Goal: Task Accomplishment & Management: Use online tool/utility

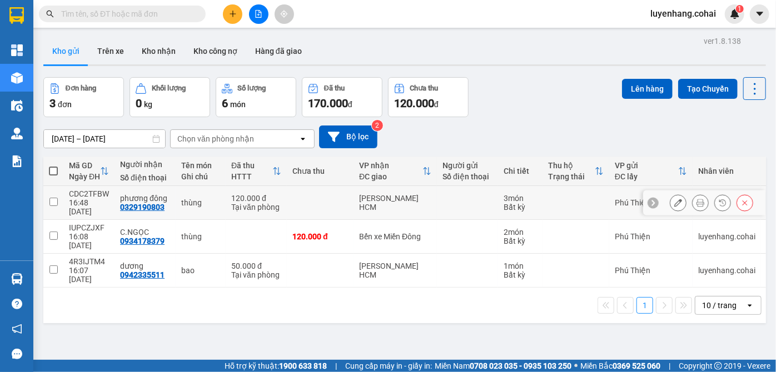
click at [696, 199] on icon at bounding box center [700, 203] width 8 height 8
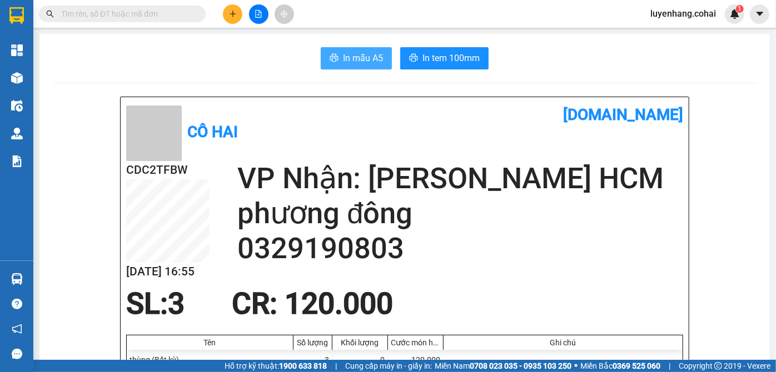
click at [350, 51] on span "In mẫu A5" at bounding box center [363, 58] width 40 height 14
click at [352, 52] on span "In mẫu A5" at bounding box center [363, 58] width 40 height 14
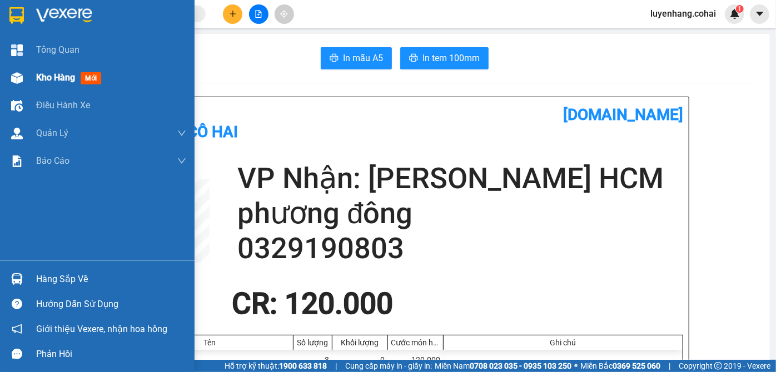
click at [40, 76] on span "Kho hàng" at bounding box center [55, 77] width 39 height 11
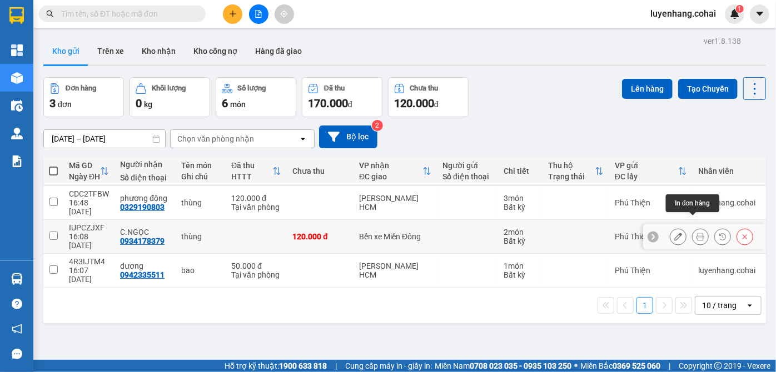
click at [696, 233] on icon at bounding box center [700, 237] width 8 height 8
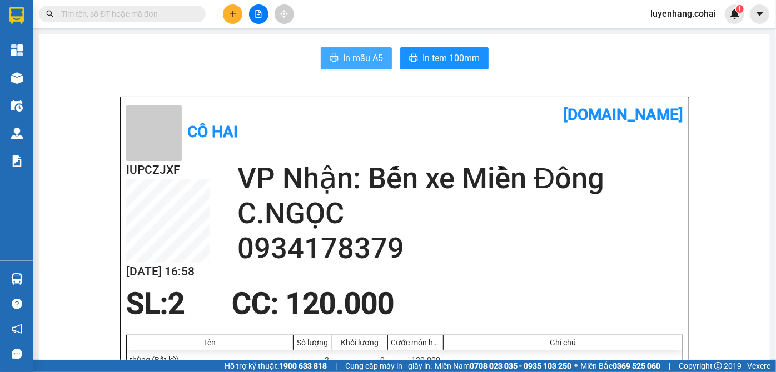
click at [347, 53] on span "In mẫu A5" at bounding box center [363, 58] width 40 height 14
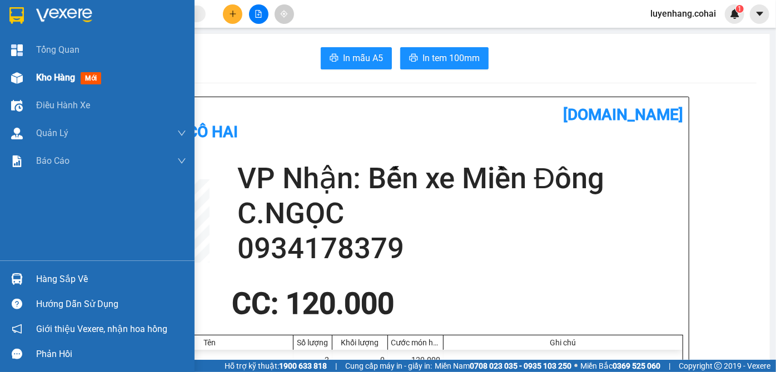
click at [34, 76] on div "Kho hàng mới" at bounding box center [97, 78] width 195 height 28
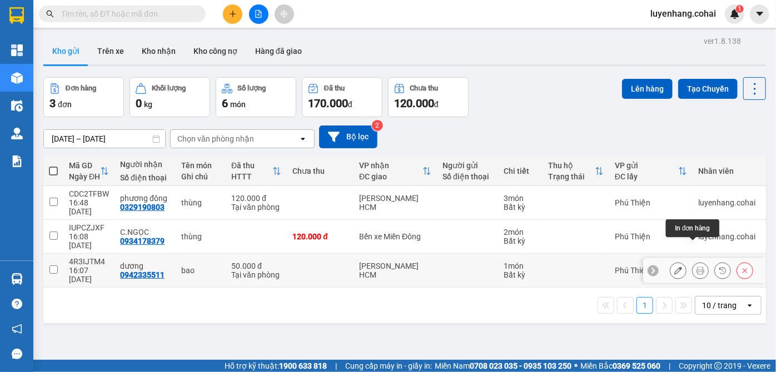
click at [696, 267] on icon at bounding box center [700, 271] width 8 height 8
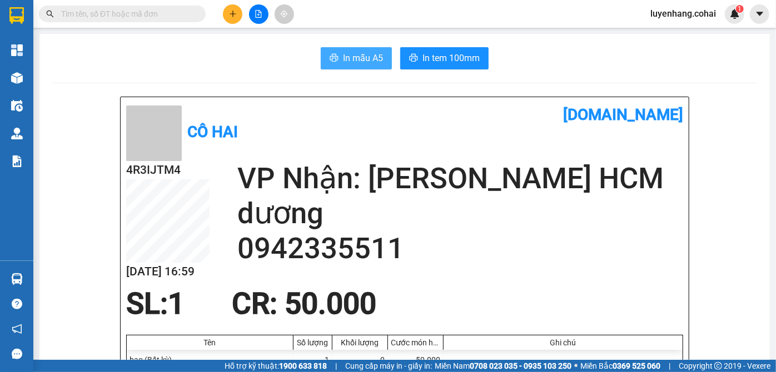
click at [355, 52] on span "In mẫu A5" at bounding box center [363, 58] width 40 height 14
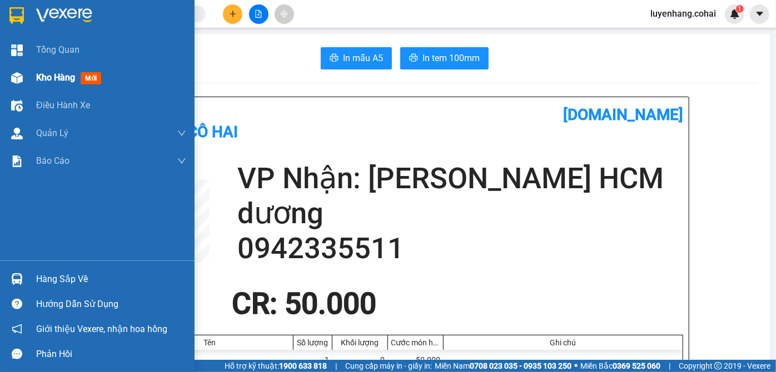
click at [49, 86] on div "Kho hàng mới" at bounding box center [111, 78] width 150 height 28
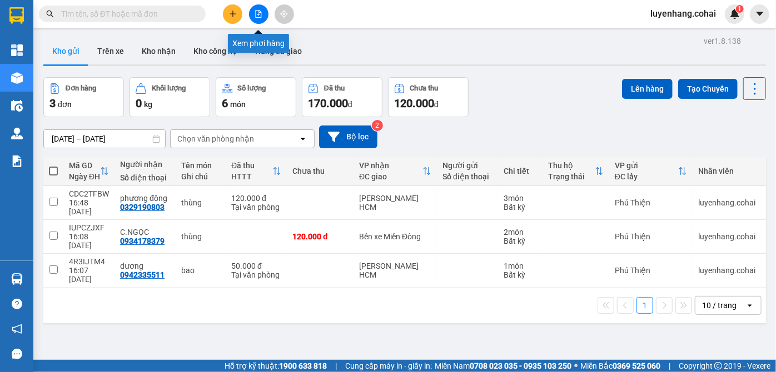
click at [261, 12] on icon "file-add" at bounding box center [259, 14] width 6 height 8
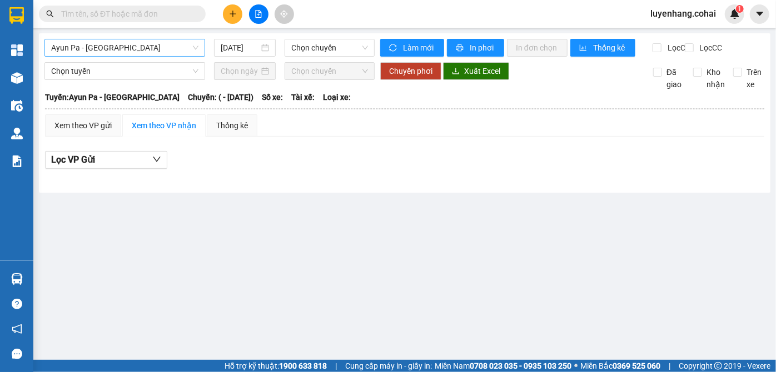
click at [147, 43] on span "Ayun Pa - Sài Gòn" at bounding box center [124, 47] width 147 height 17
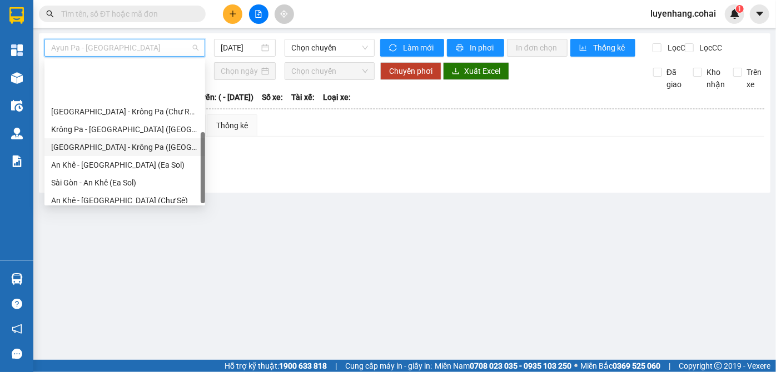
scroll to position [160, 0]
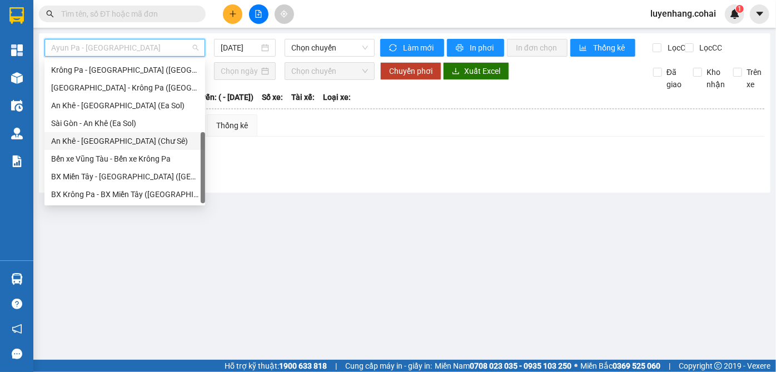
click at [148, 143] on div "An Khê - Sài Gòn (Chư Sê)" at bounding box center [124, 141] width 147 height 12
type input "13/08/2025"
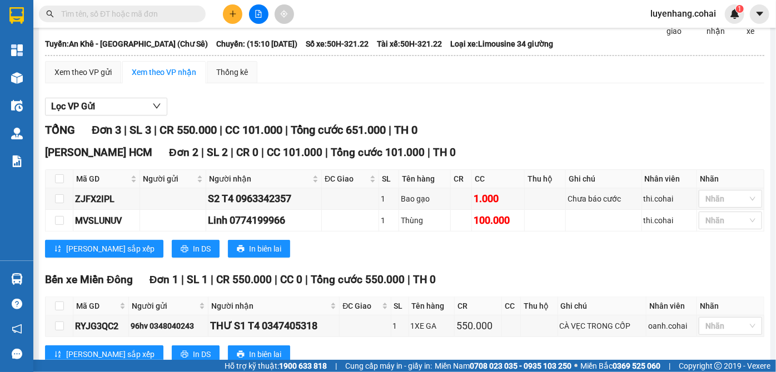
scroll to position [94, 0]
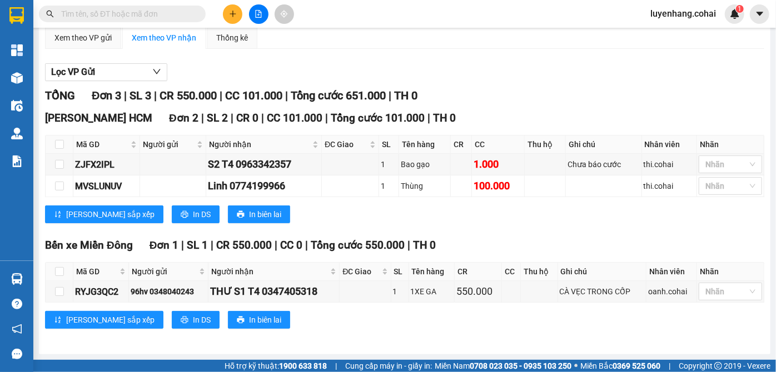
click at [572, 222] on div "Lưu sắp xếp In DS In biên lai" at bounding box center [404, 215] width 719 height 18
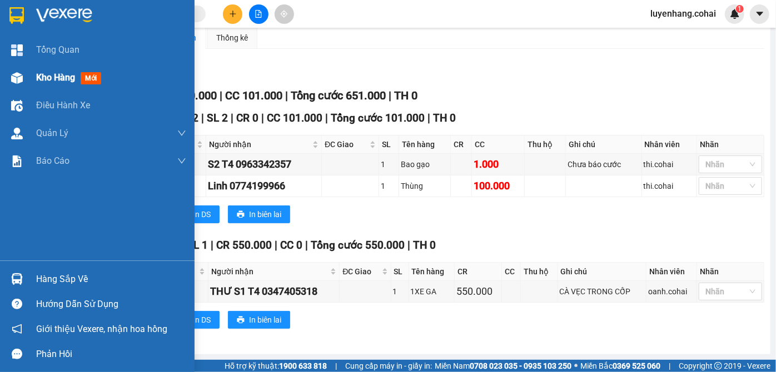
click at [24, 78] on div at bounding box center [16, 77] width 19 height 19
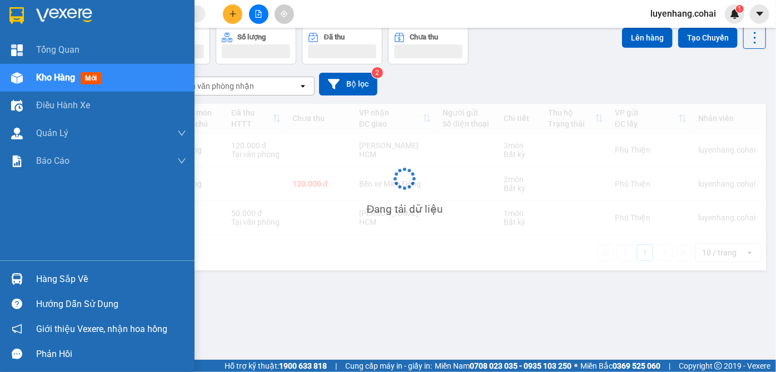
scroll to position [51, 0]
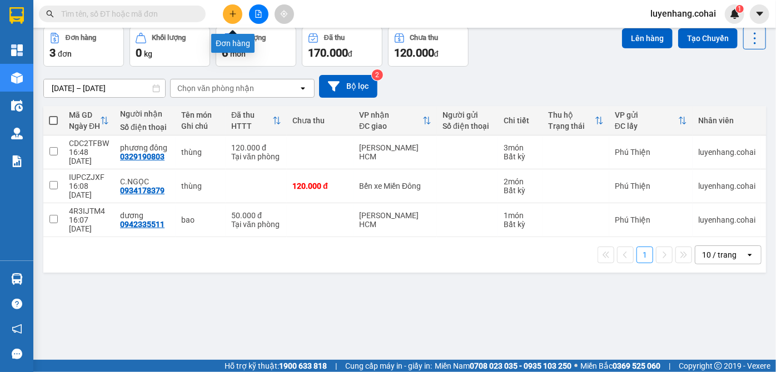
click at [232, 13] on icon "plus" at bounding box center [233, 14] width 8 height 8
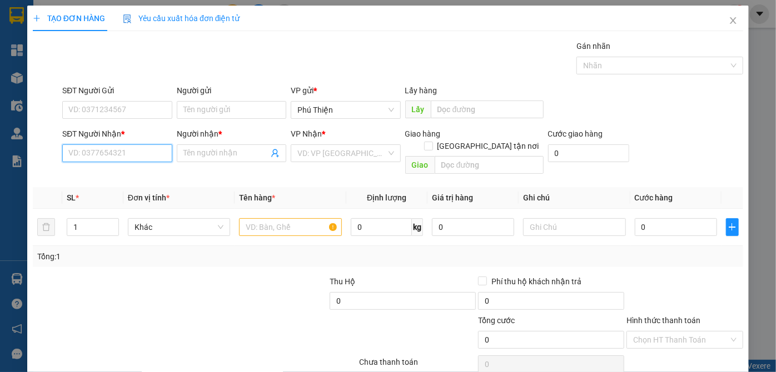
click at [127, 157] on input "SĐT Người Nhận *" at bounding box center [116, 154] width 109 height 18
type input "0981664264"
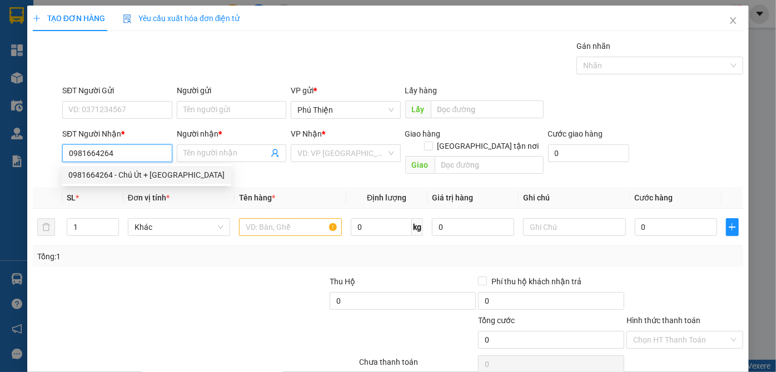
click at [127, 175] on div "0981664264 - Chú Út + Cô Hà" at bounding box center [146, 175] width 156 height 12
type input "Chú Út + Cô Hà"
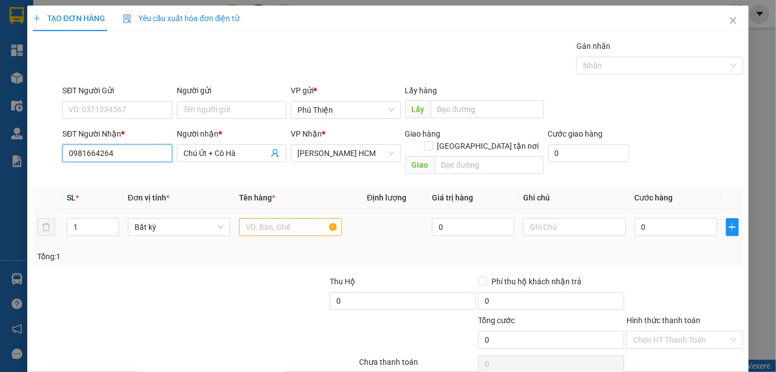
type input "0981664264"
click at [277, 218] on input "text" at bounding box center [290, 227] width 103 height 18
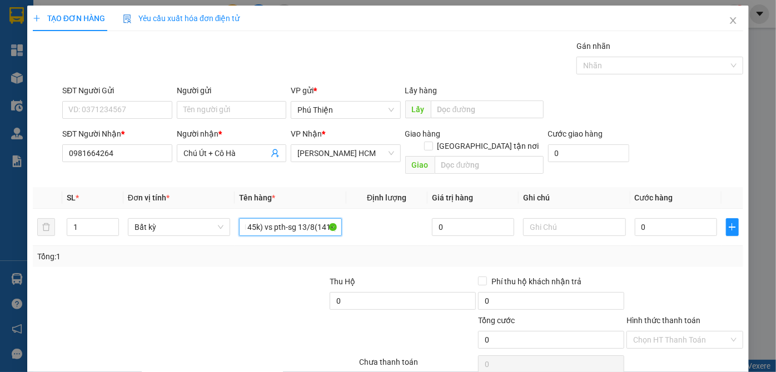
scroll to position [37, 0]
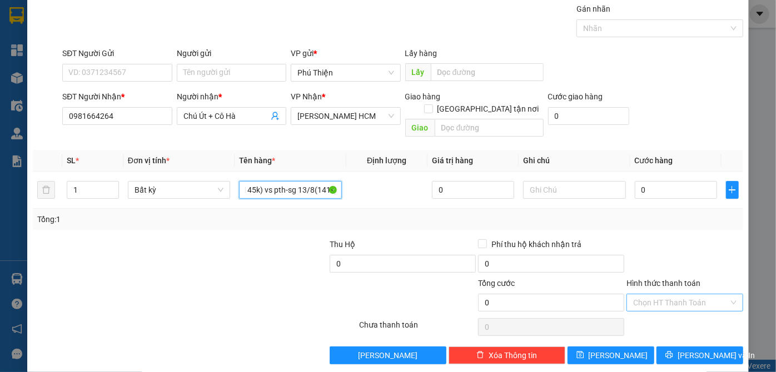
type input "1 bì thư hàng sg-pth 12/8(2145k) vs pth-sg 13/8(141k)"
drag, startPoint x: 673, startPoint y: 292, endPoint x: 664, endPoint y: 300, distance: 12.2
click at [671, 295] on input "Hình thức thanh toán" at bounding box center [681, 303] width 96 height 17
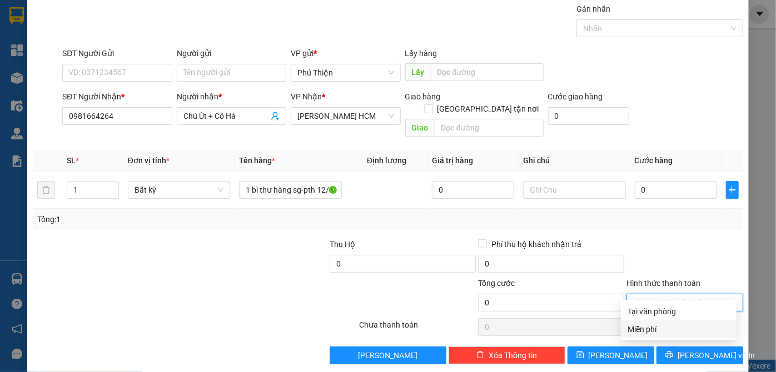
click at [645, 333] on div "Miễn phí" at bounding box center [679, 329] width 102 height 12
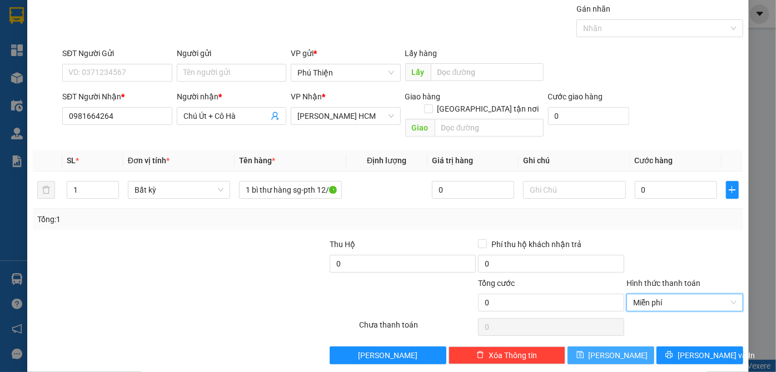
click at [626, 347] on button "Lưu" at bounding box center [611, 356] width 87 height 18
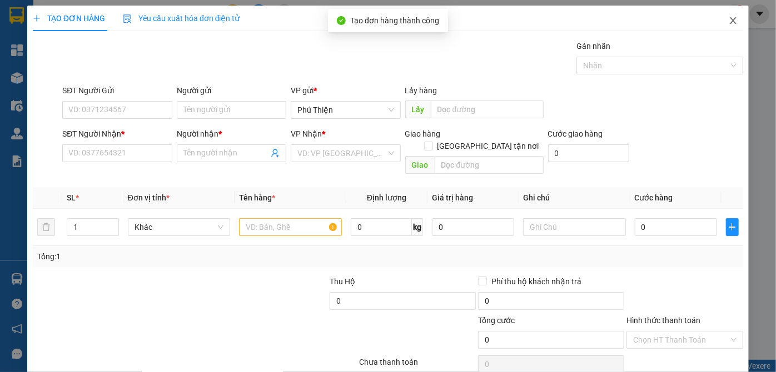
click at [729, 24] on icon "close" at bounding box center [733, 20] width 9 height 9
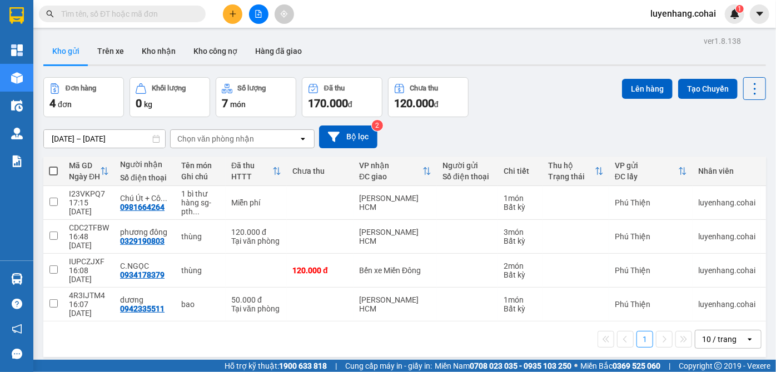
click at [52, 170] on span at bounding box center [53, 171] width 9 height 9
click at [53, 166] on input "checkbox" at bounding box center [53, 166] width 0 height 0
checkbox input "true"
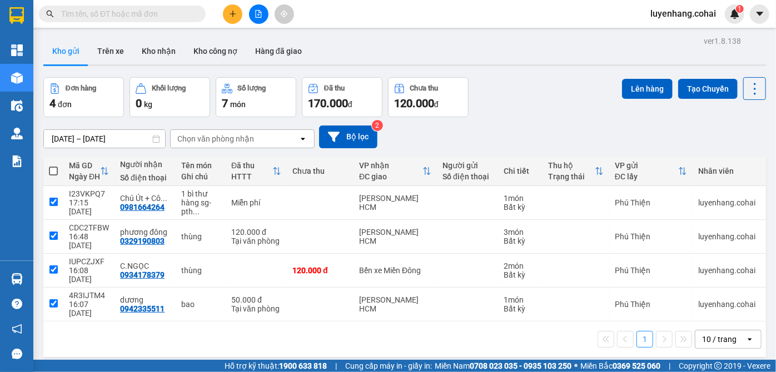
checkbox input "true"
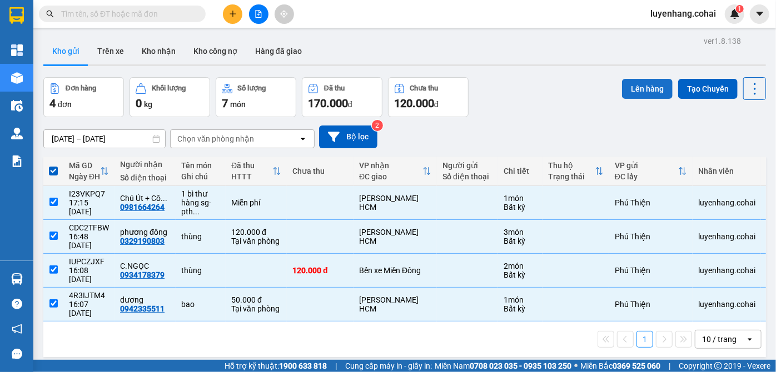
click at [639, 87] on button "Lên hàng" at bounding box center [647, 89] width 51 height 20
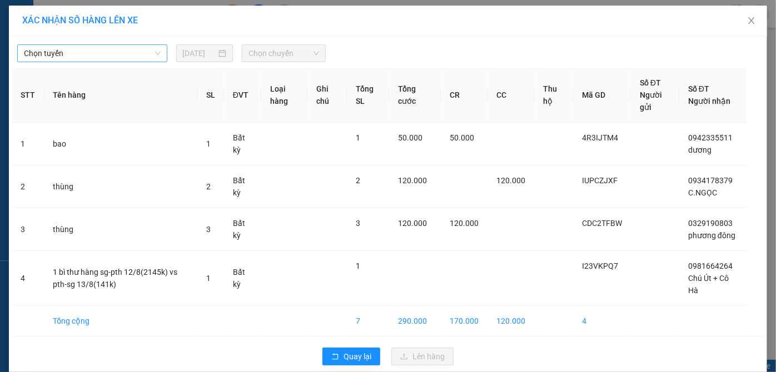
click at [126, 53] on span "Chọn tuyến" at bounding box center [92, 53] width 137 height 17
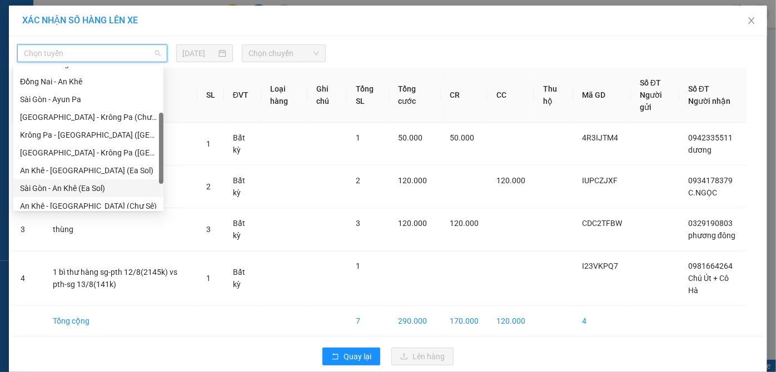
scroll to position [151, 0]
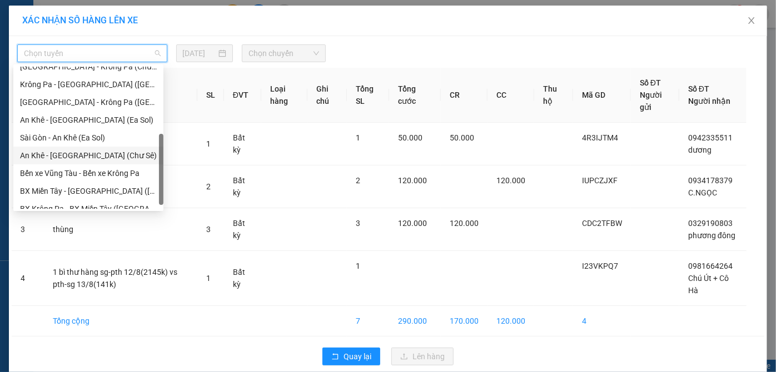
click at [93, 158] on div "An Khê - Sài Gòn (Chư Sê)" at bounding box center [88, 156] width 137 height 12
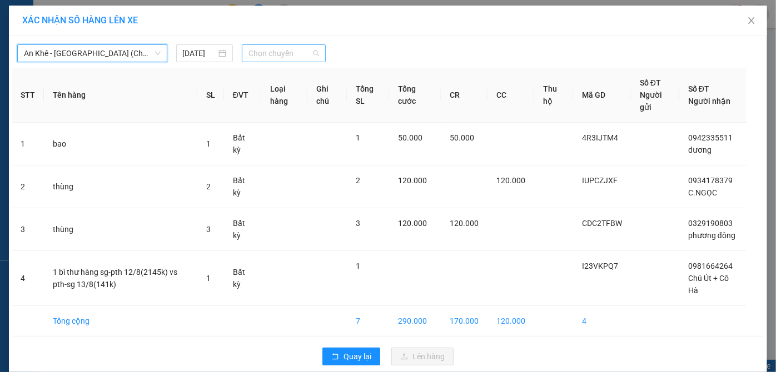
click at [286, 51] on span "Chọn chuyến" at bounding box center [283, 53] width 71 height 17
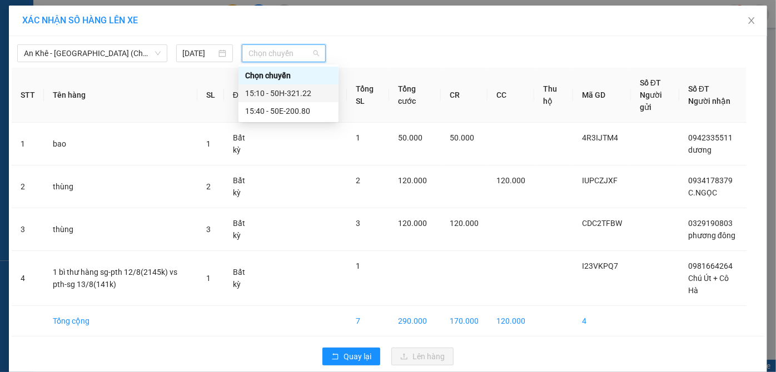
click at [310, 93] on div "15:10 - 50H-321.22" at bounding box center [288, 93] width 87 height 12
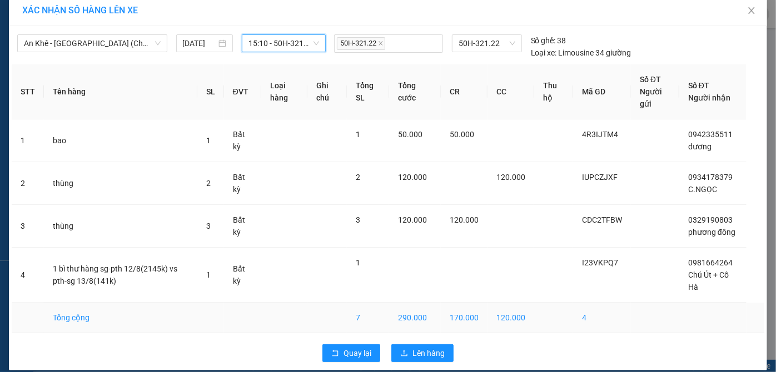
scroll to position [20, 0]
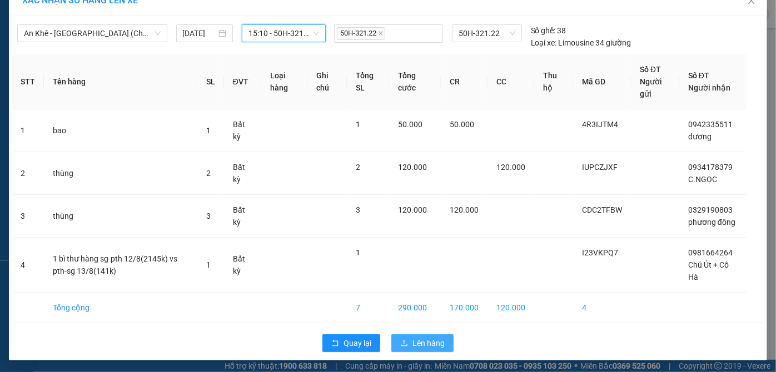
click at [424, 342] on span "Lên hàng" at bounding box center [428, 343] width 32 height 12
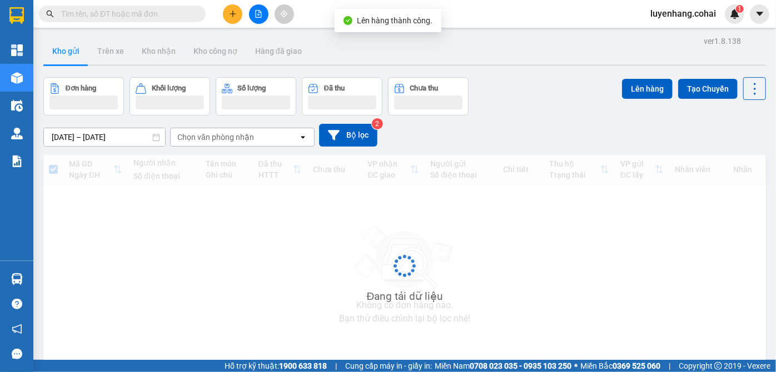
click at [257, 13] on icon "file-add" at bounding box center [259, 14] width 8 height 8
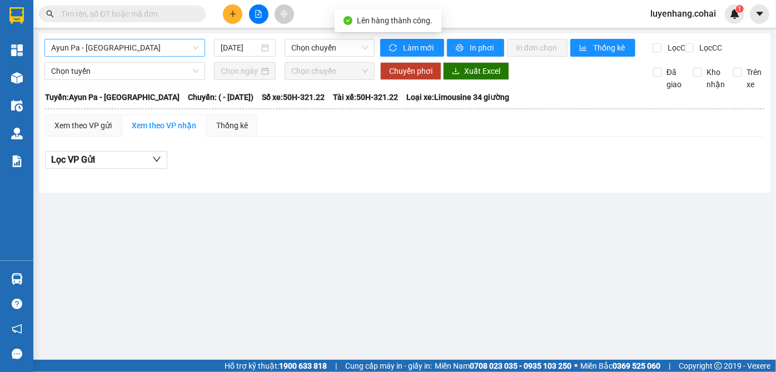
click at [147, 42] on span "Ayun Pa - Sài Gòn" at bounding box center [124, 47] width 147 height 17
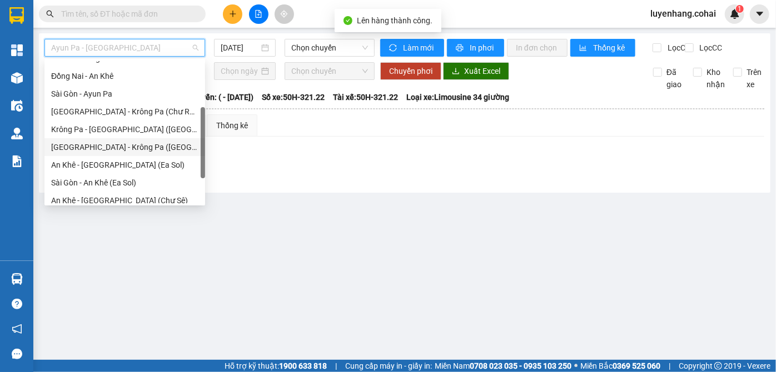
scroll to position [151, 0]
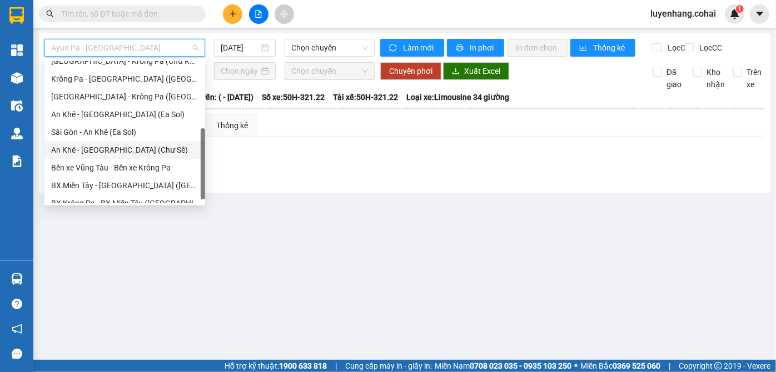
click at [139, 148] on div "An Khê - Sài Gòn (Chư Sê)" at bounding box center [124, 150] width 147 height 12
type input "13/08/2025"
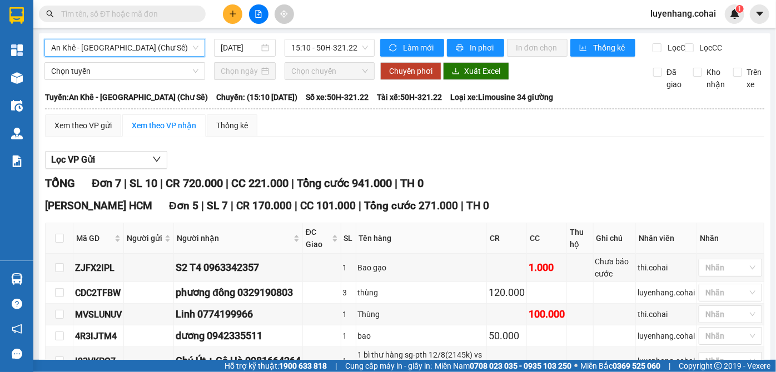
click at [468, 137] on div "Xem theo VP gửi Xem theo VP nhận Thống kê" at bounding box center [404, 126] width 719 height 22
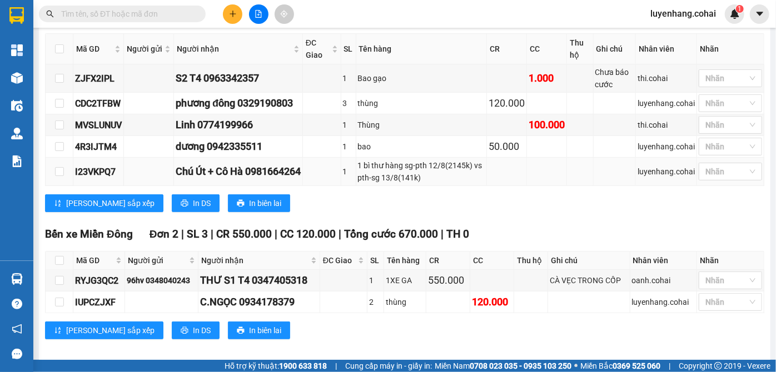
scroll to position [205, 0]
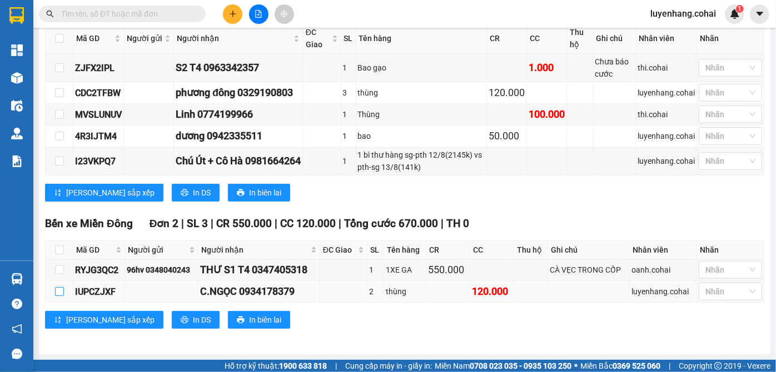
click at [58, 291] on input "checkbox" at bounding box center [59, 291] width 9 height 9
checkbox input "true"
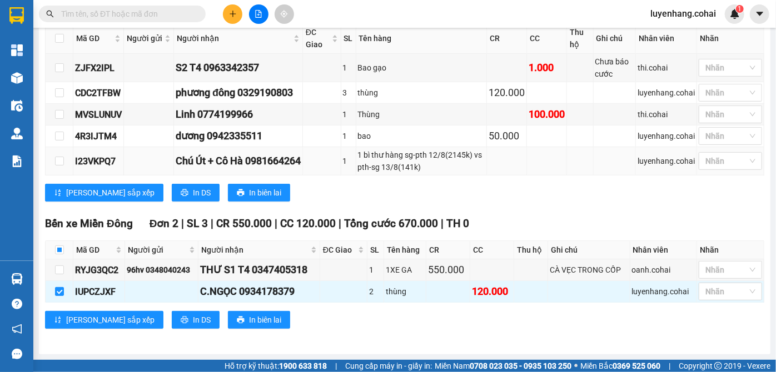
drag, startPoint x: 59, startPoint y: 170, endPoint x: 64, endPoint y: 151, distance: 19.0
click at [60, 168] on td at bounding box center [60, 161] width 28 height 28
click at [62, 161] on input "checkbox" at bounding box center [59, 161] width 9 height 9
checkbox input "true"
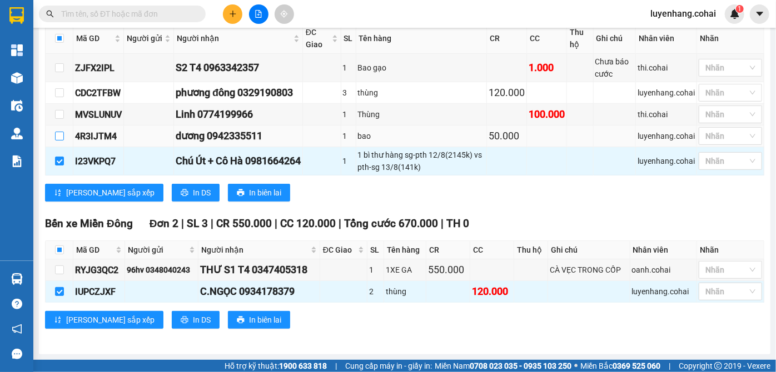
click at [61, 137] on input "checkbox" at bounding box center [59, 136] width 9 height 9
checkbox input "true"
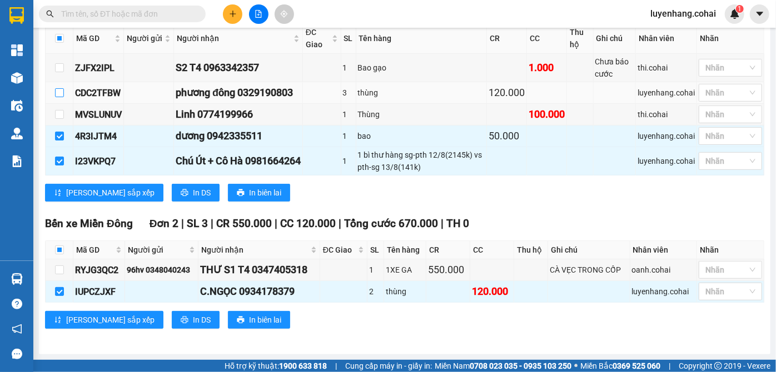
click at [59, 93] on input "checkbox" at bounding box center [59, 92] width 9 height 9
checkbox input "true"
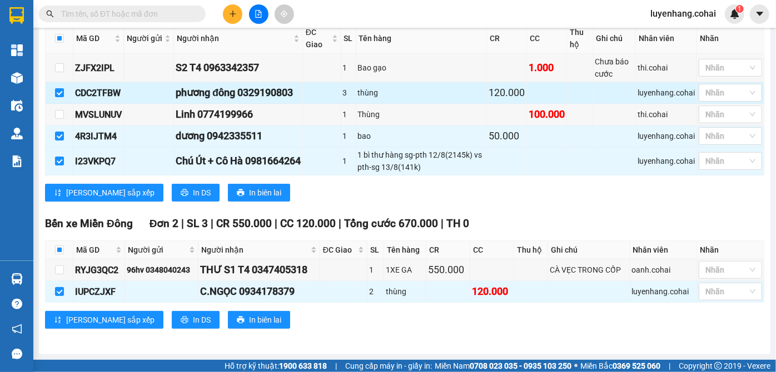
scroll to position [0, 0]
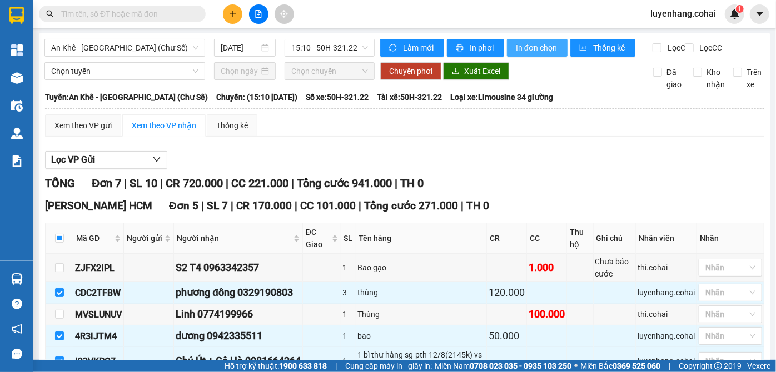
click at [539, 46] on span "In đơn chọn" at bounding box center [537, 48] width 43 height 12
click at [470, 46] on span "In phơi" at bounding box center [483, 48] width 26 height 12
click at [121, 42] on span "An Khê - Sài Gòn (Chư Sê)" at bounding box center [124, 47] width 147 height 17
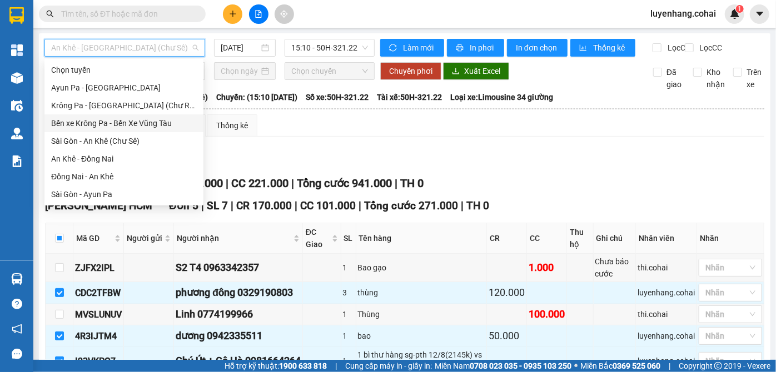
click at [121, 126] on div "Bến xe Krông Pa - Bến Xe Vũng Tàu" at bounding box center [124, 123] width 146 height 12
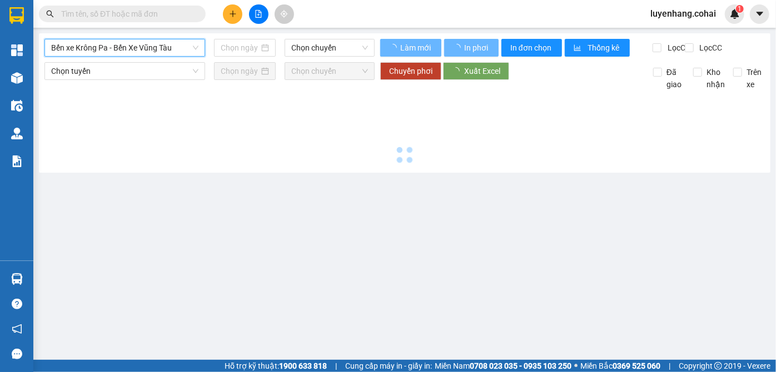
type input "13/08/2025"
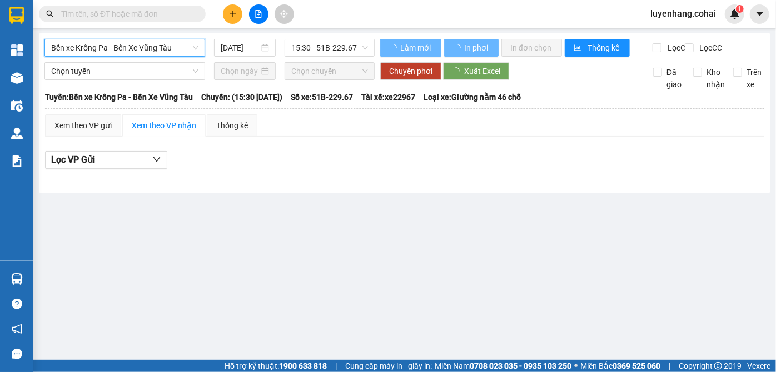
click at [108, 52] on span "Bến xe Krông Pa - Bến Xe Vũng Tàu" at bounding box center [124, 47] width 147 height 17
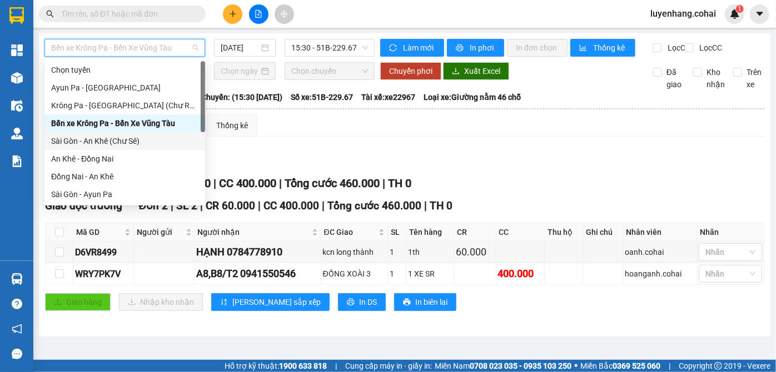
click at [102, 140] on div "Sài Gòn - An Khê (Chư Sê)" at bounding box center [124, 141] width 147 height 12
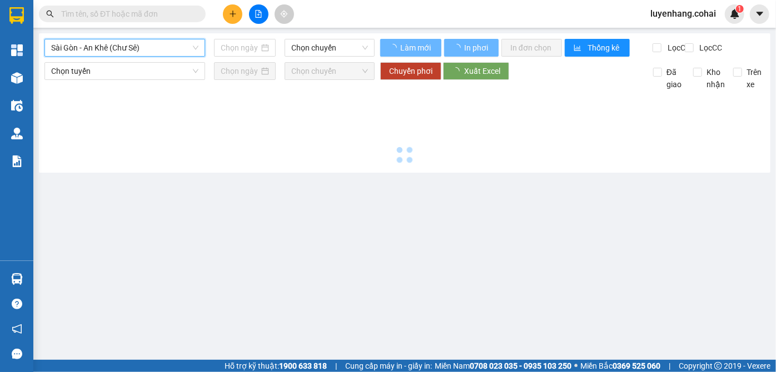
type input "13/08/2025"
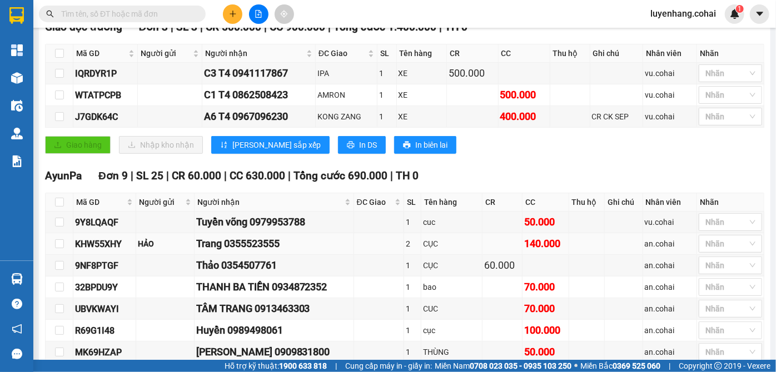
scroll to position [32, 0]
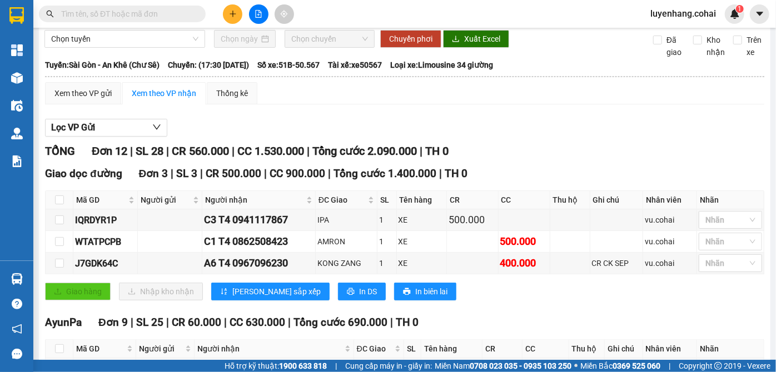
click at [514, 309] on div "Giao dọc đường Đơn 3 | SL 3 | CR 500.000 | CC 900.000 | Tổng cước 1.400.000 | T…" at bounding box center [404, 237] width 719 height 143
click at [339, 47] on span "Chọn chuyến" at bounding box center [329, 39] width 77 height 17
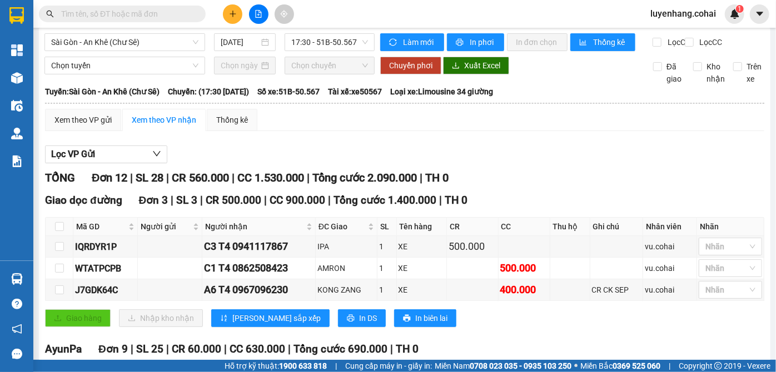
scroll to position [0, 0]
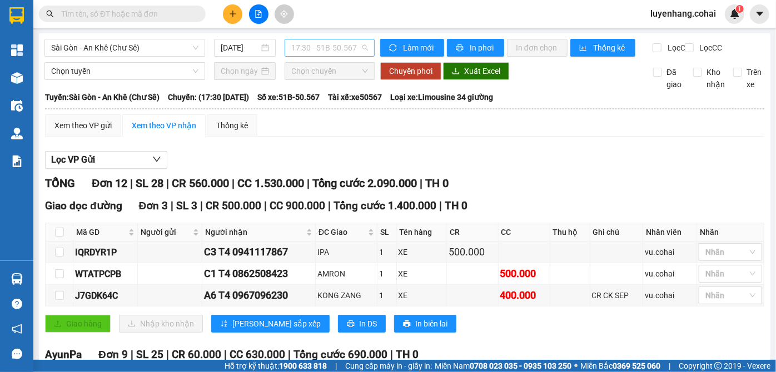
click at [345, 48] on span "17:30 - 51B-50.567" at bounding box center [329, 47] width 77 height 17
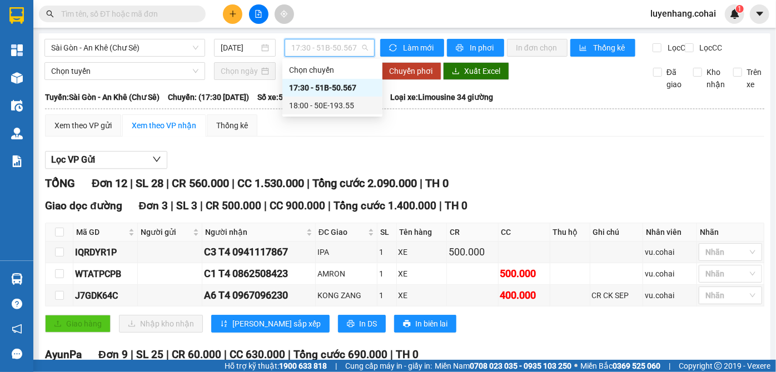
click at [360, 106] on div "18:00 - 50E-193.55" at bounding box center [332, 105] width 87 height 12
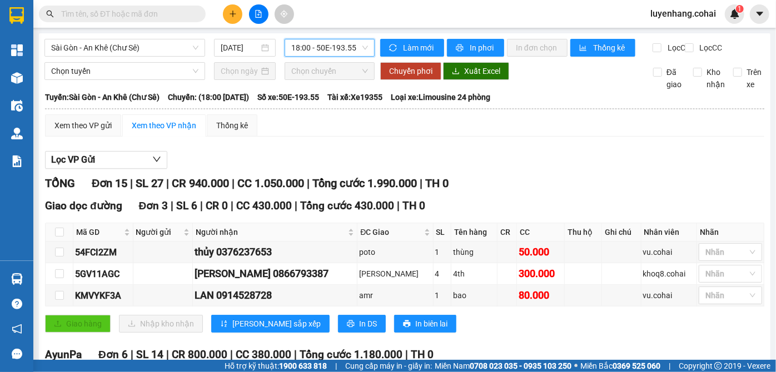
click at [351, 48] on span "18:00 - 50E-193.55" at bounding box center [329, 47] width 77 height 17
click at [114, 48] on span "Sài Gòn - An Khê (Chư Sê)" at bounding box center [124, 47] width 147 height 17
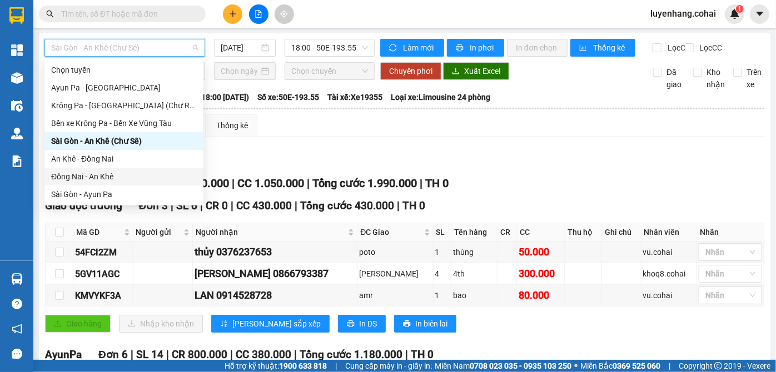
click at [113, 178] on div "Đồng Nai - An Khê" at bounding box center [124, 177] width 146 height 12
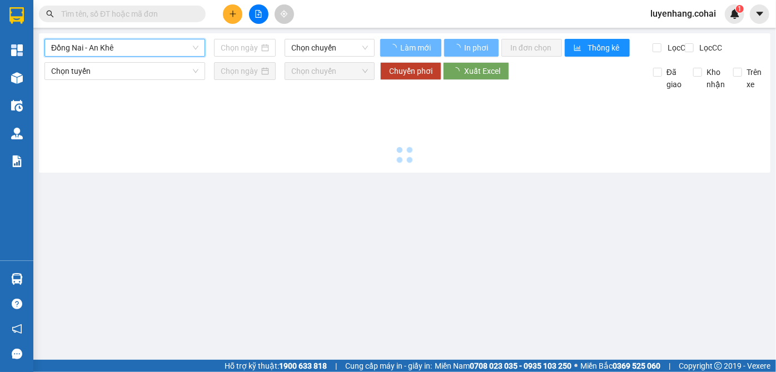
type input "13/08/2025"
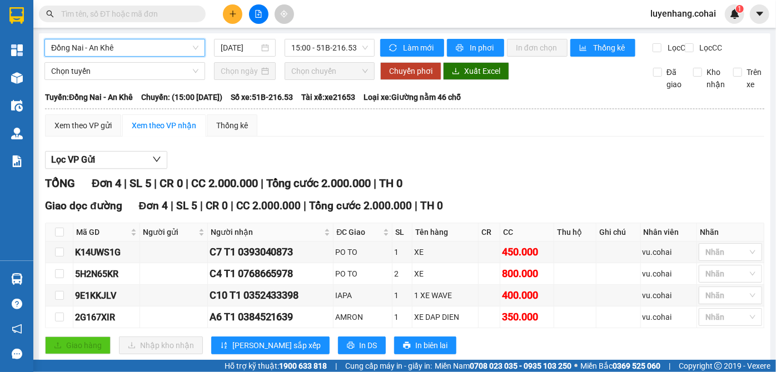
click at [120, 45] on span "Đồng Nai - An Khê" at bounding box center [124, 47] width 147 height 17
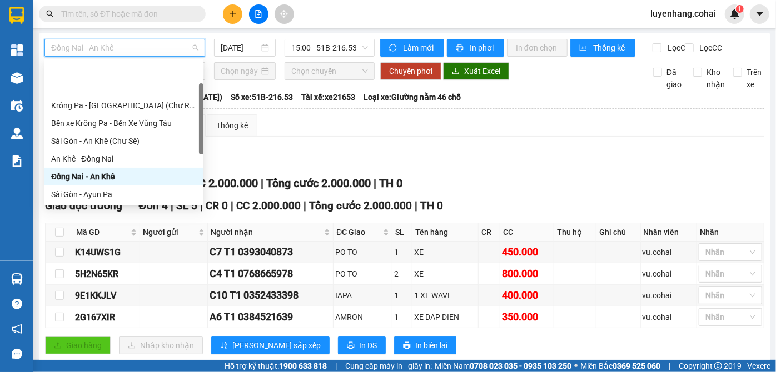
scroll to position [50, 0]
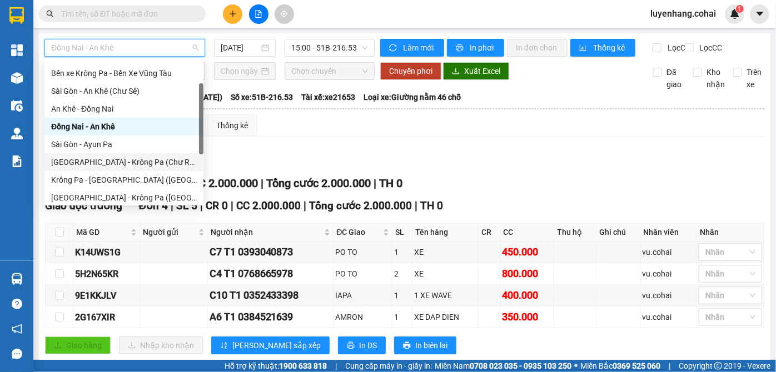
click at [120, 164] on div "Sài Gòn - Krông Pa (Chư RCăm)" at bounding box center [124, 162] width 146 height 12
type input "13/08/2025"
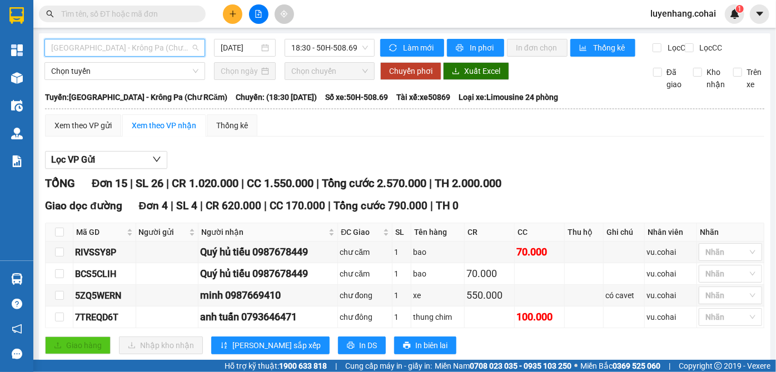
click at [127, 47] on span "Sài Gòn - Krông Pa (Chư RCăm)" at bounding box center [124, 47] width 147 height 17
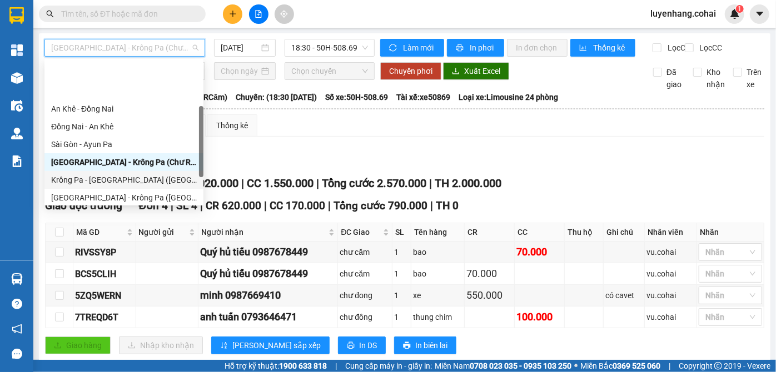
scroll to position [101, 0]
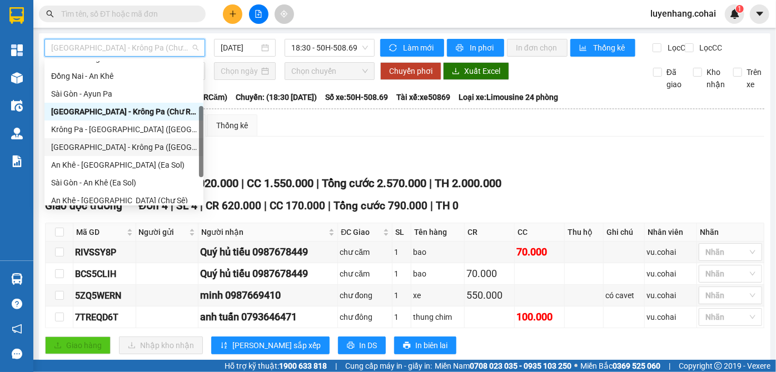
click at [133, 147] on div "Sài Gòn - Krông Pa (Uar)" at bounding box center [124, 147] width 146 height 12
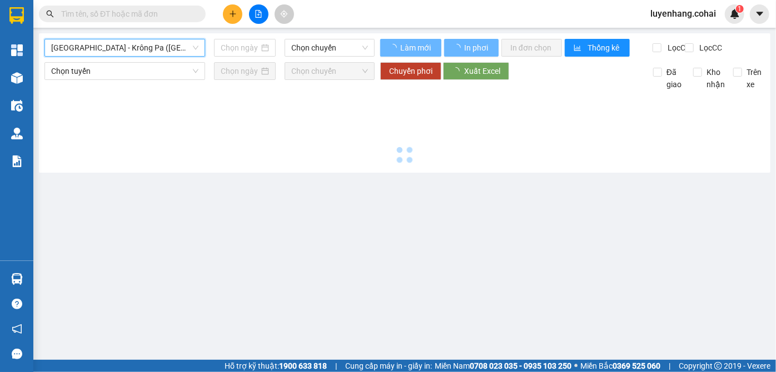
type input "13/08/2025"
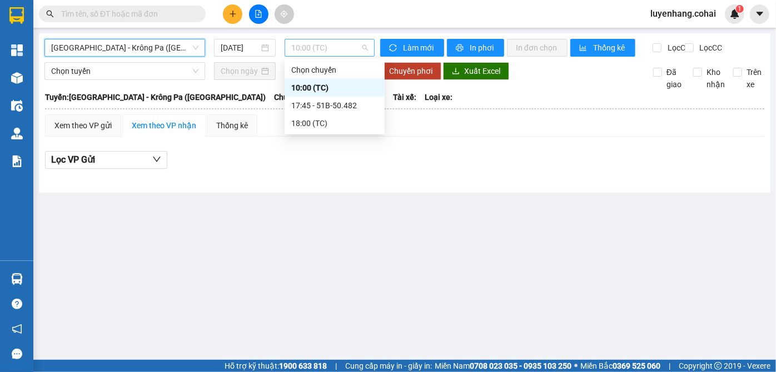
click at [338, 46] on span "10:00 (TC)" at bounding box center [329, 47] width 77 height 17
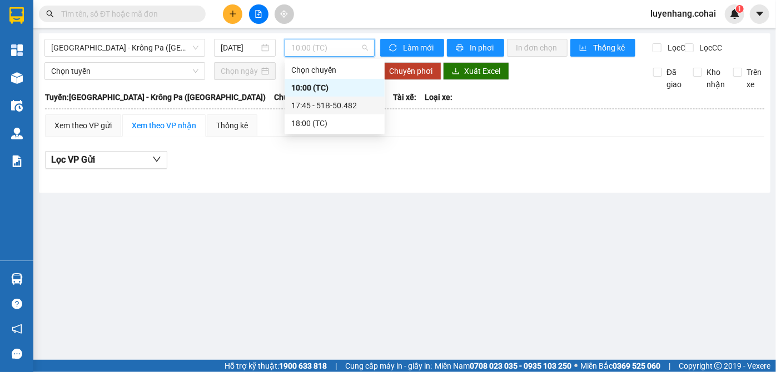
click at [364, 108] on div "17:45 - 51B-50.482" at bounding box center [334, 105] width 87 height 12
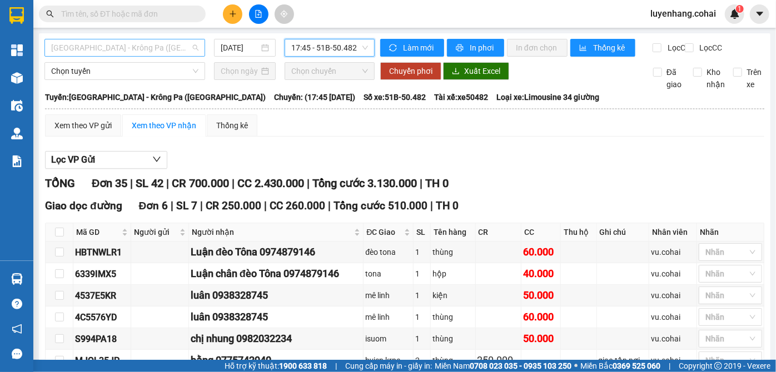
click at [158, 51] on span "Sài Gòn - Krông Pa (Uar)" at bounding box center [124, 47] width 147 height 17
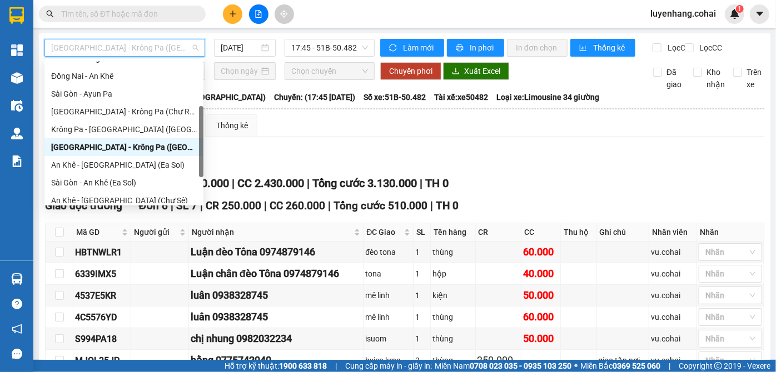
scroll to position [151, 0]
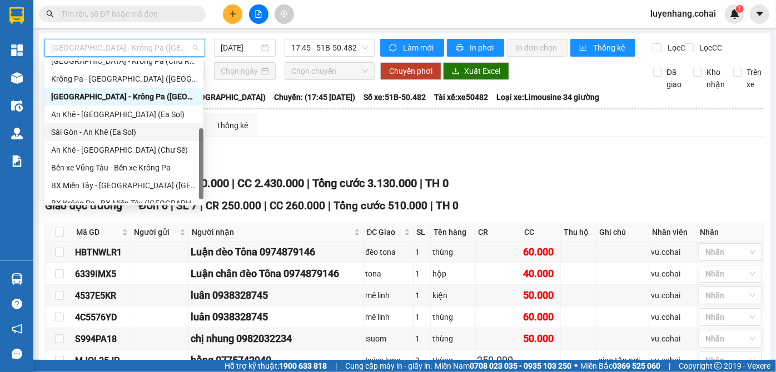
click at [125, 135] on div "Sài Gòn - An Khê (Ea Sol)" at bounding box center [124, 132] width 146 height 12
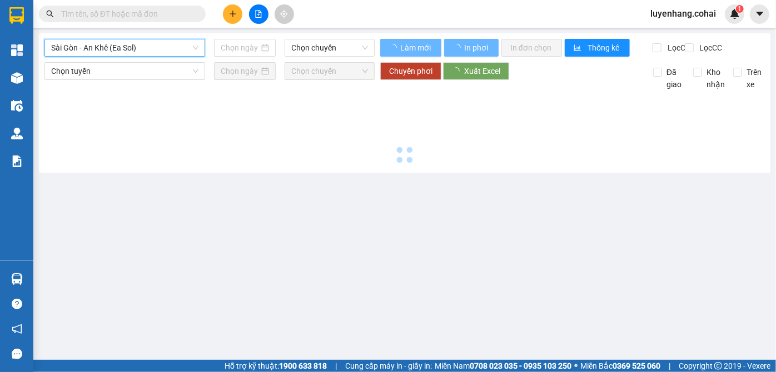
type input "13/08/2025"
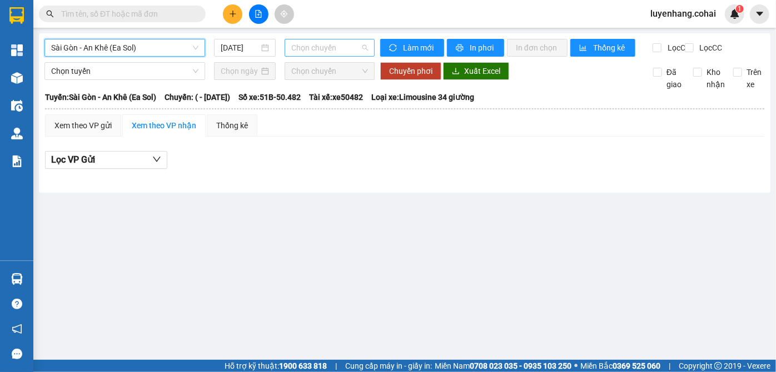
click at [348, 42] on span "Chọn chuyến" at bounding box center [329, 47] width 77 height 17
click at [131, 44] on span "Sài Gòn - An Khê (Ea Sol)" at bounding box center [124, 47] width 147 height 17
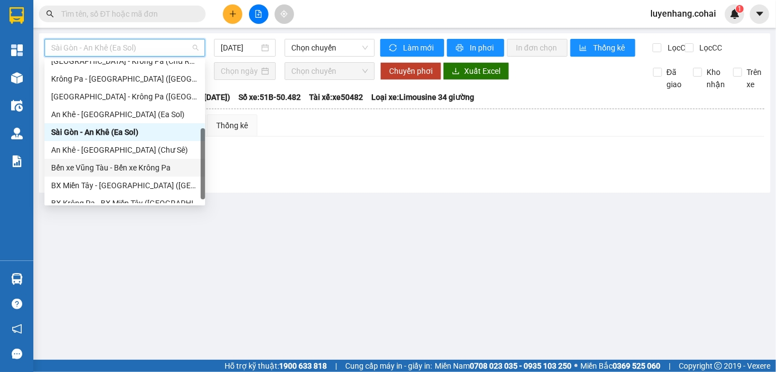
click at [145, 170] on div "Bến xe Vũng Tàu - Bến xe Krông Pa" at bounding box center [124, 168] width 147 height 12
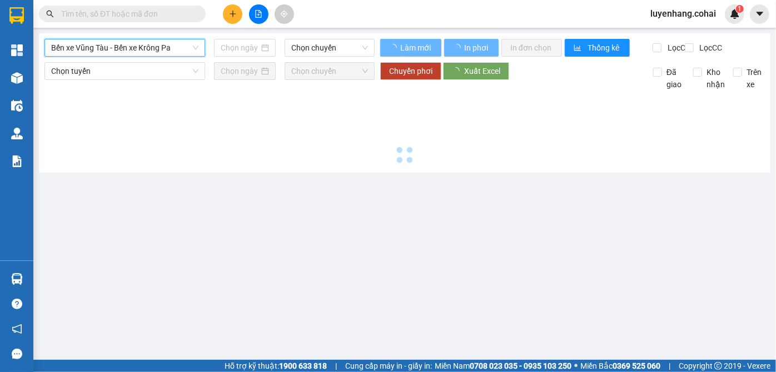
type input "13/08/2025"
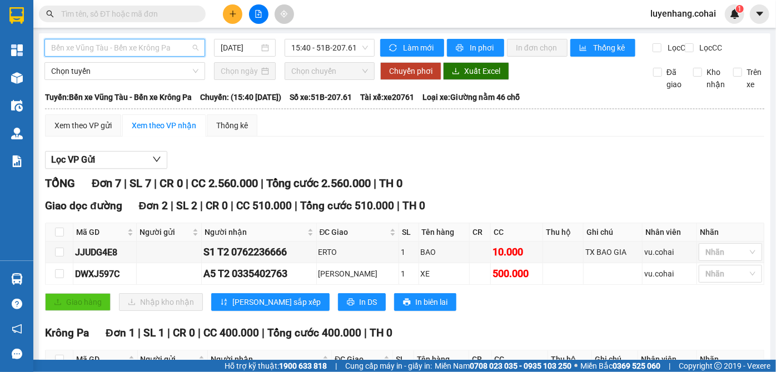
click at [123, 45] on span "Bến xe Vũng Tàu - Bến xe Krông Pa" at bounding box center [124, 47] width 147 height 17
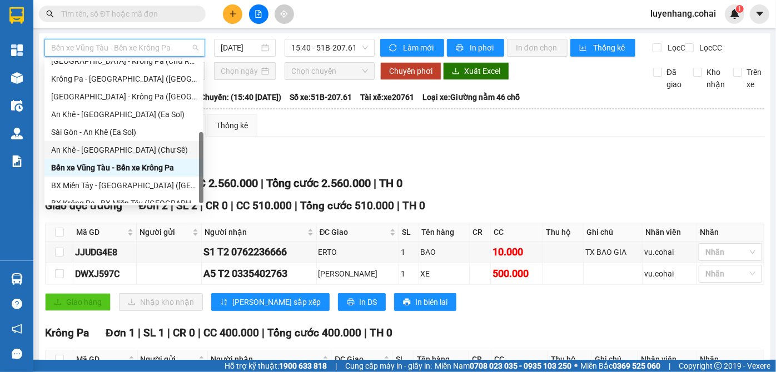
scroll to position [160, 0]
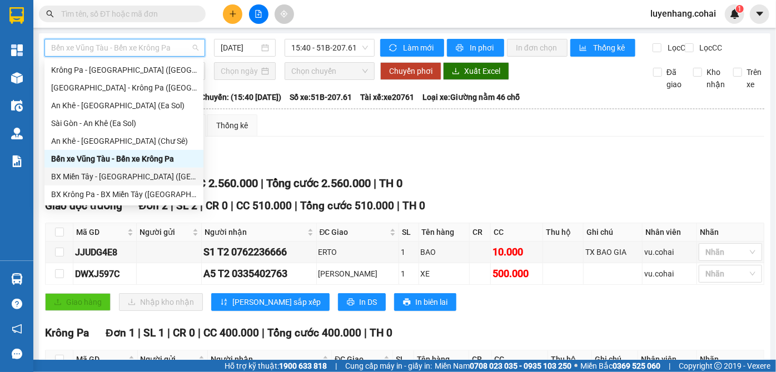
click at [141, 178] on div "BX Miền Tây - BX Krông Pa (Chơn Thành - Chư Rcăm)" at bounding box center [124, 177] width 146 height 12
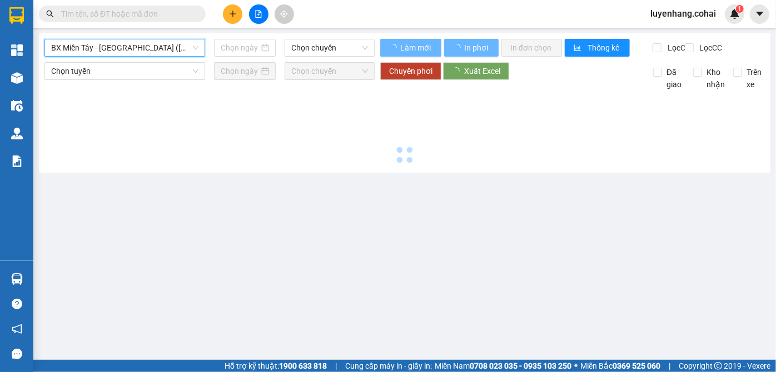
type input "13/08/2025"
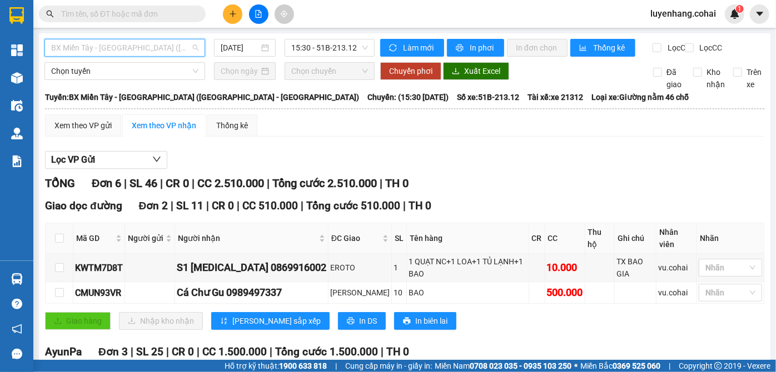
click at [122, 45] on span "BX Miền Tây - BX Krông Pa (Chơn Thành - Chư Rcăm)" at bounding box center [124, 47] width 147 height 17
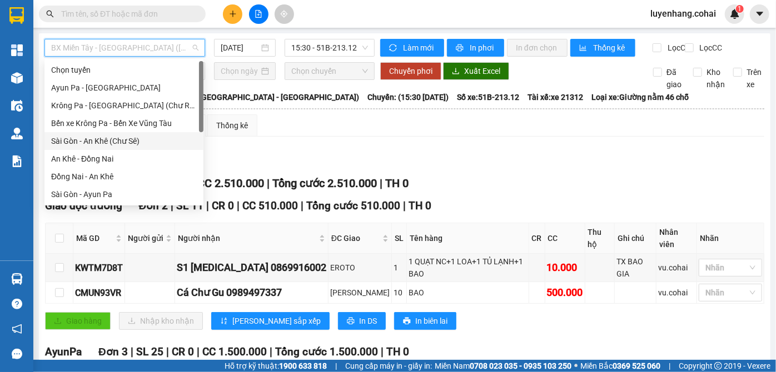
scroll to position [50, 0]
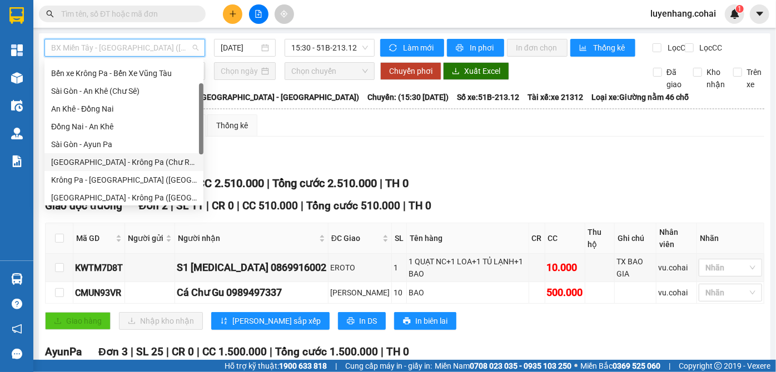
drag, startPoint x: 130, startPoint y: 161, endPoint x: 138, endPoint y: 159, distance: 8.0
click at [138, 159] on div "Sài Gòn - Krông Pa (Chư RCăm)" at bounding box center [124, 162] width 146 height 12
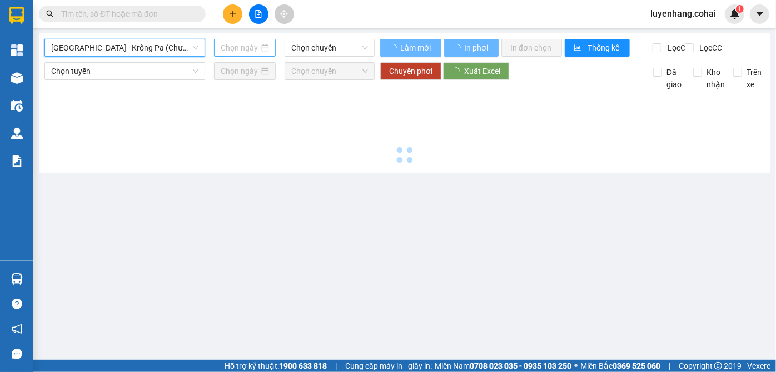
click at [238, 49] on input at bounding box center [240, 48] width 38 height 12
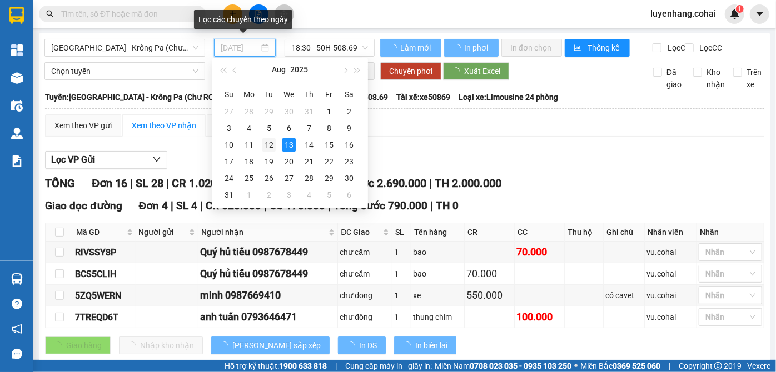
click at [271, 145] on div "12" at bounding box center [268, 144] width 13 height 13
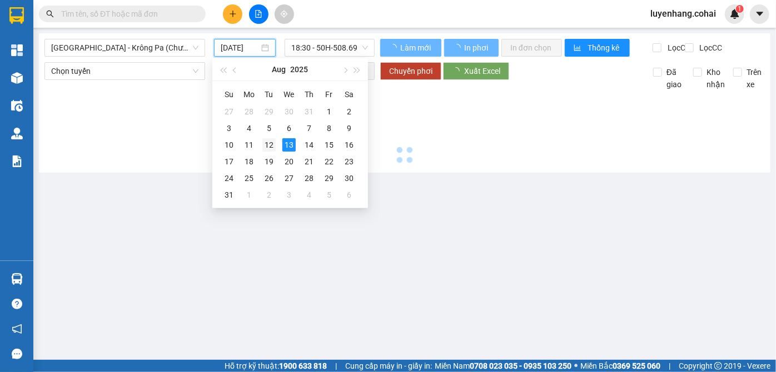
type input "12/08/2025"
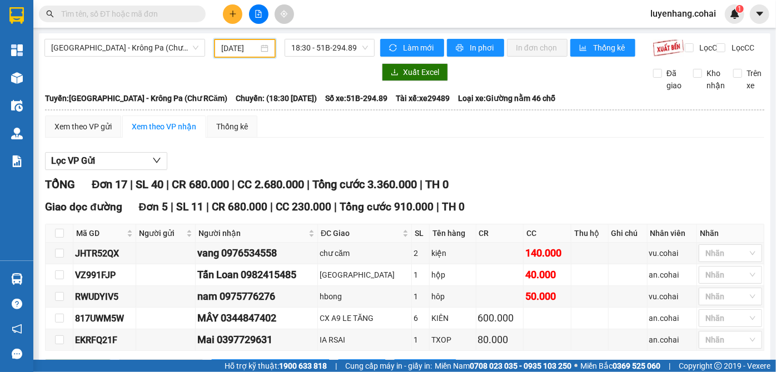
scroll to position [101, 0]
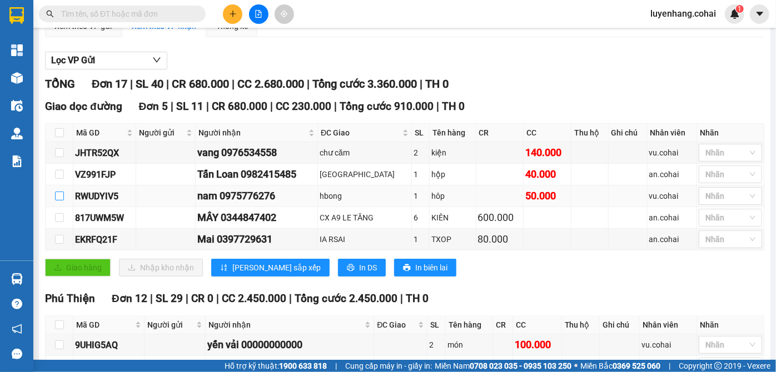
click at [57, 201] on input "checkbox" at bounding box center [59, 196] width 9 height 9
checkbox input "true"
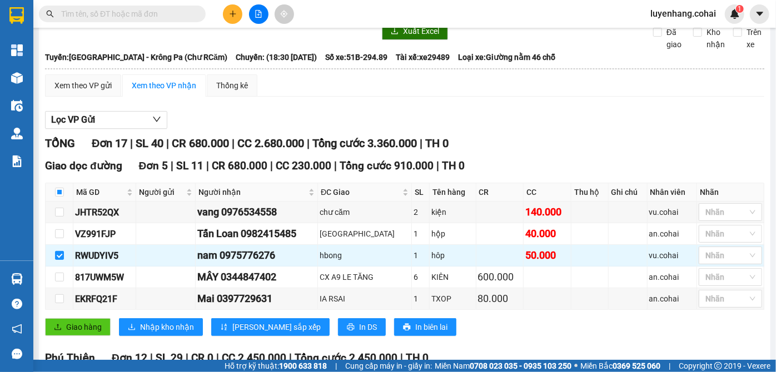
scroll to position [0, 0]
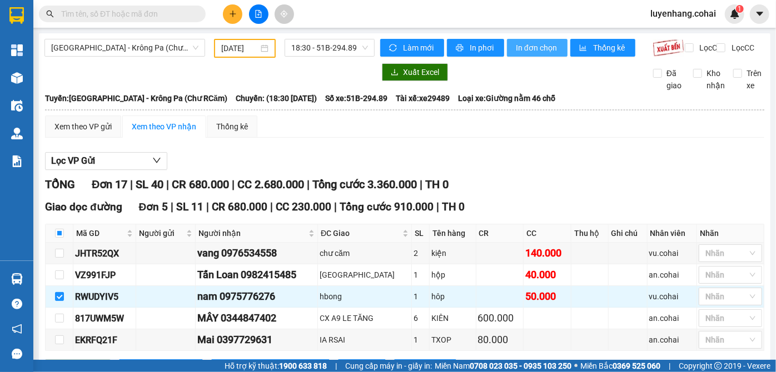
click at [532, 48] on span "In đơn chọn" at bounding box center [537, 48] width 43 height 12
